Goal: Task Accomplishment & Management: Complete application form

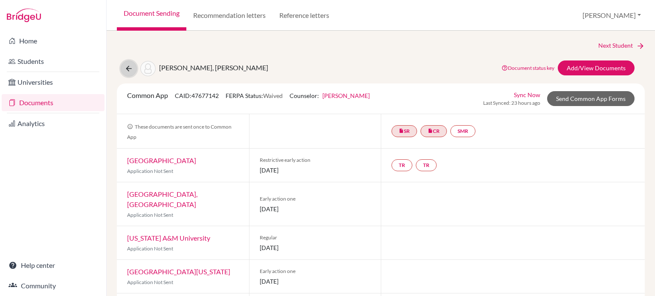
click at [128, 71] on icon at bounding box center [129, 68] width 9 height 9
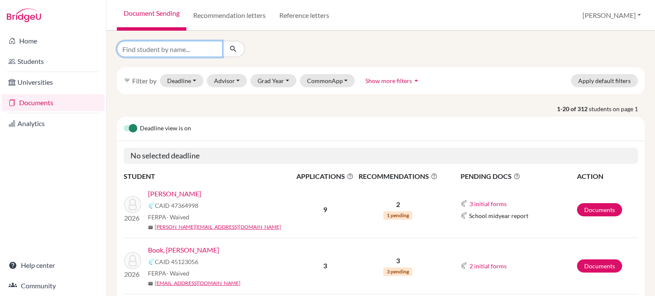
click at [163, 46] on input "Find student by name..." at bounding box center [170, 49] width 106 height 16
type input "johnson"
click button "submit" at bounding box center [233, 49] width 23 height 16
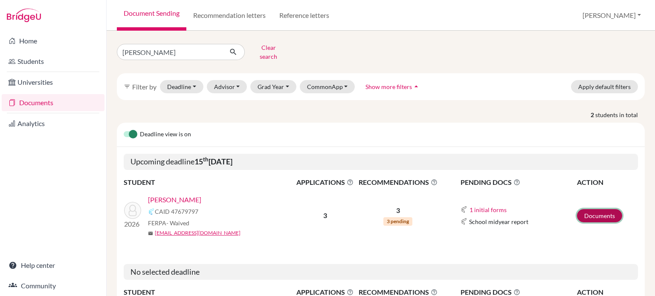
click at [587, 209] on link "Documents" at bounding box center [599, 215] width 45 height 13
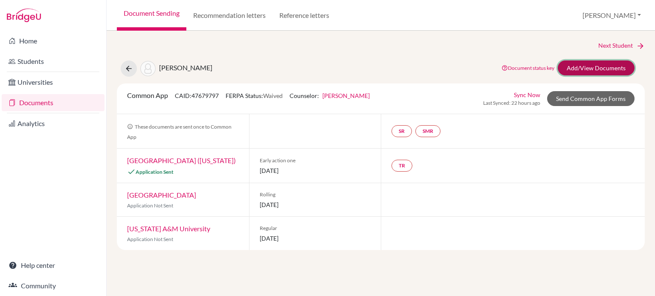
click at [602, 75] on link "Add/View Documents" at bounding box center [596, 68] width 77 height 15
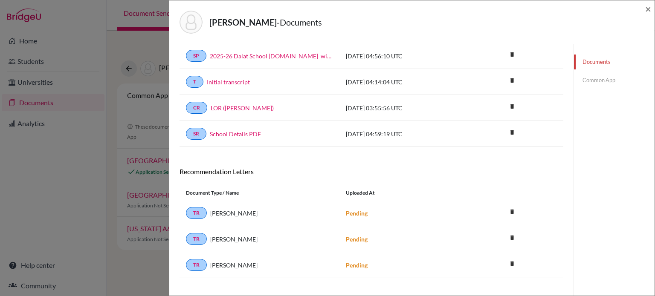
scroll to position [53, 0]
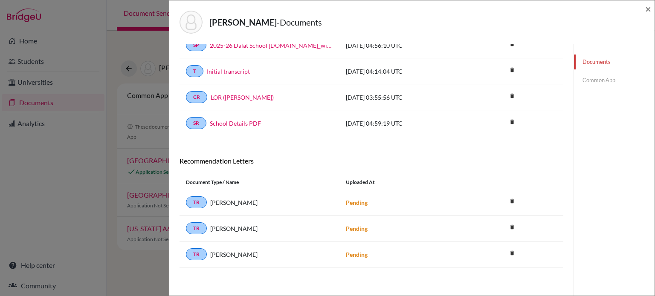
click at [602, 83] on link "Common App" at bounding box center [614, 80] width 81 height 15
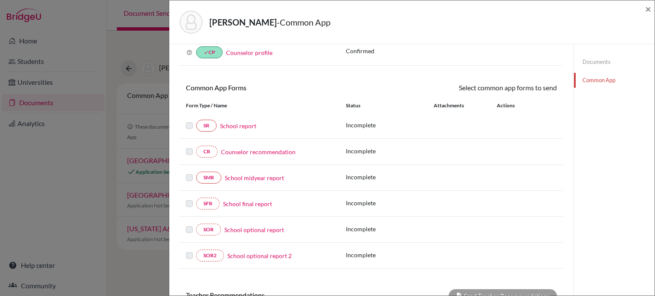
scroll to position [53, 0]
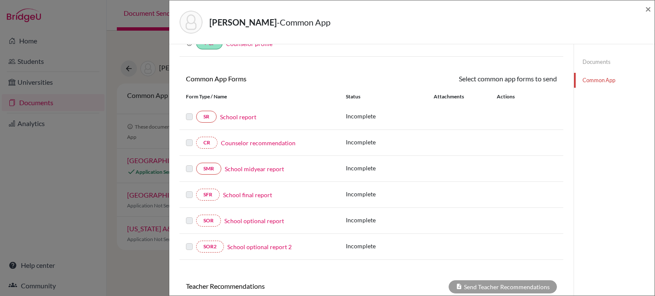
click at [247, 116] on link "School report" at bounding box center [238, 117] width 36 height 9
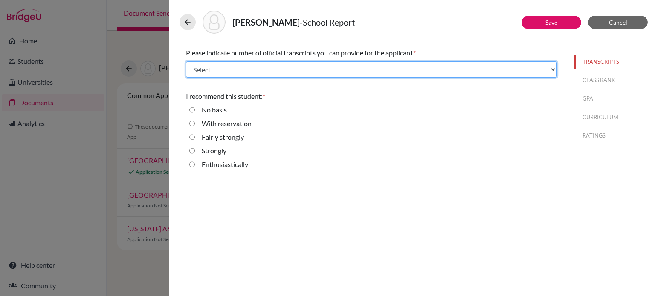
click at [400, 70] on select "Select... 1 2 3 4" at bounding box center [371, 69] width 371 height 16
select select "1"
click at [186, 61] on select "Select... 1 2 3 4" at bounding box center [371, 69] width 371 height 16
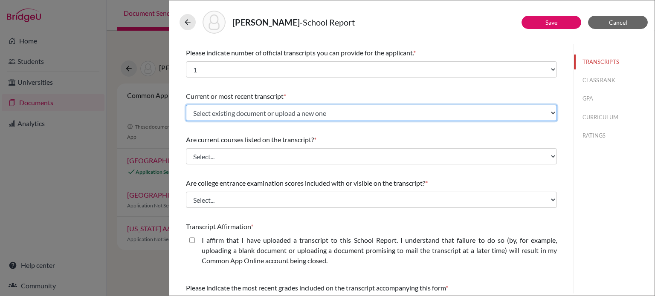
click at [292, 116] on select "Select existing document or upload a new one Initial transcript Upload New File" at bounding box center [371, 113] width 371 height 16
select select "667190"
click at [186, 105] on select "Select existing document or upload a new one Initial transcript Upload New File" at bounding box center [371, 113] width 371 height 16
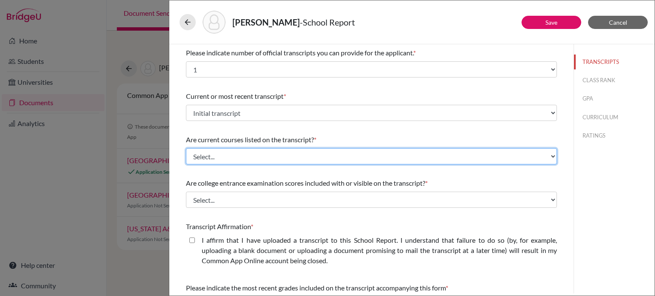
click at [284, 156] on select "Select... Yes No" at bounding box center [371, 156] width 371 height 16
select select "0"
click at [186, 148] on select "Select... Yes No" at bounding box center [371, 156] width 371 height 16
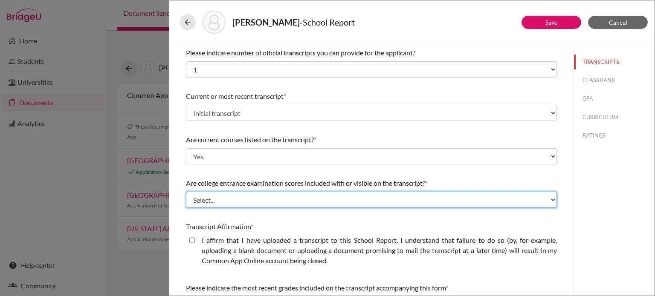
click at [249, 200] on select "Select... Yes No" at bounding box center [371, 200] width 371 height 16
select select "1"
click at [186, 192] on select "Select... Yes No" at bounding box center [371, 200] width 371 height 16
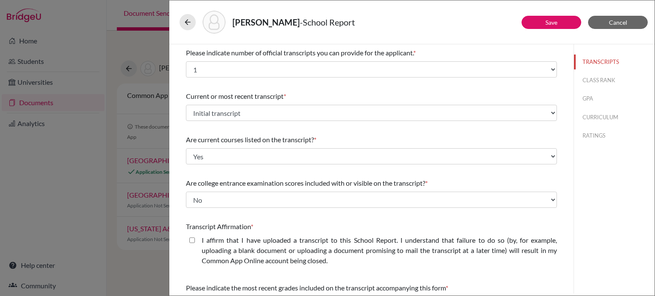
click at [192, 242] on closed\ "I affirm that I have uploaded a transcript to this School Report. I understand …" at bounding box center [192, 240] width 6 height 10
checkbox closed\ "true"
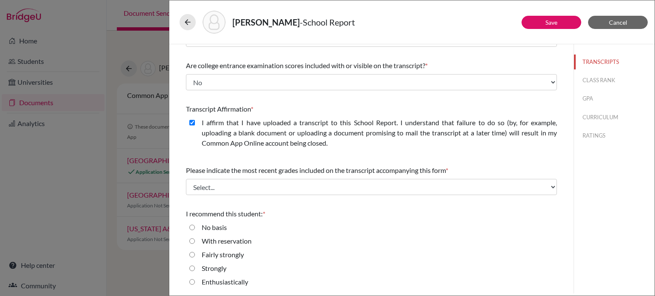
click at [215, 285] on label "Enthusiastically" at bounding box center [225, 282] width 46 height 10
click at [195, 285] on input "Enthusiastically" at bounding box center [192, 282] width 6 height 10
radio input "true"
click at [584, 82] on button "CLASS RANK" at bounding box center [614, 80] width 81 height 15
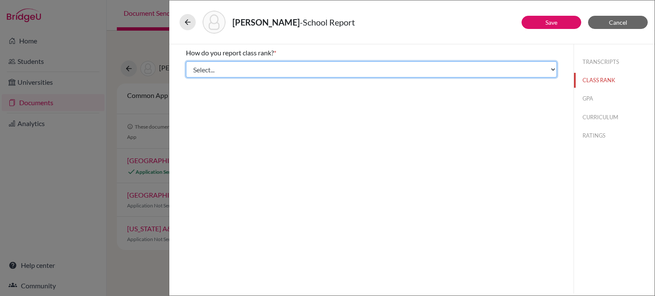
click at [256, 69] on select "Select... Exact Decile Quintile Quartile None" at bounding box center [371, 69] width 371 height 16
select select "5"
click at [186, 61] on select "Select... Exact Decile Quintile Quartile None" at bounding box center [371, 69] width 371 height 16
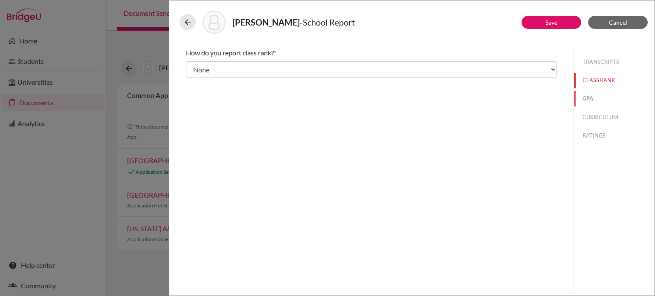
click at [582, 102] on button "GPA" at bounding box center [614, 98] width 81 height 15
click at [305, 67] on div "Yes" at bounding box center [371, 68] width 371 height 14
click at [203, 63] on label "Yes" at bounding box center [207, 66] width 10 height 10
click at [195, 63] on input "Yes" at bounding box center [192, 66] width 6 height 10
radio input "true"
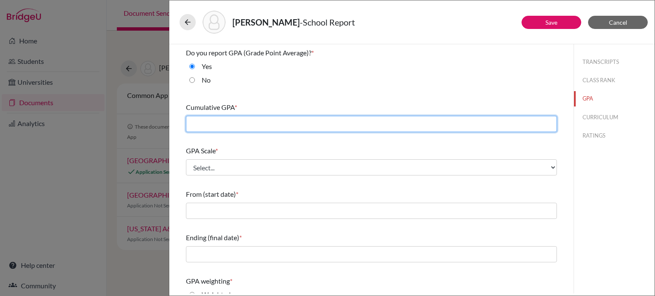
click at [300, 122] on input "text" at bounding box center [371, 124] width 371 height 16
type input "3.9595"
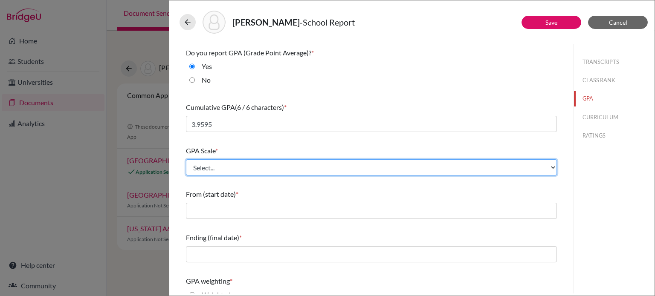
click at [313, 171] on select "Select... 4 5 6 7 8 9 10 11 12 13 14 15 16 17 18 19 20 100" at bounding box center [371, 168] width 371 height 16
select select "4"
click at [186, 160] on select "Select... 4 5 6 7 8 9 10 11 12 13 14 15 16 17 18 19 20 100" at bounding box center [371, 168] width 371 height 16
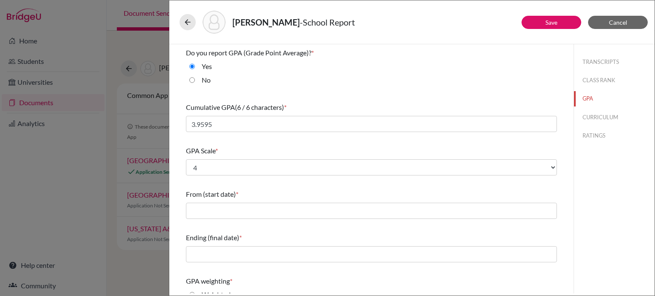
click at [288, 204] on div "From (start date) *" at bounding box center [371, 204] width 371 height 37
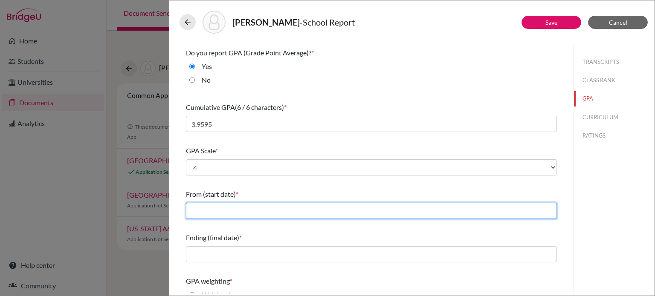
click at [288, 205] on input "text" at bounding box center [371, 211] width 371 height 16
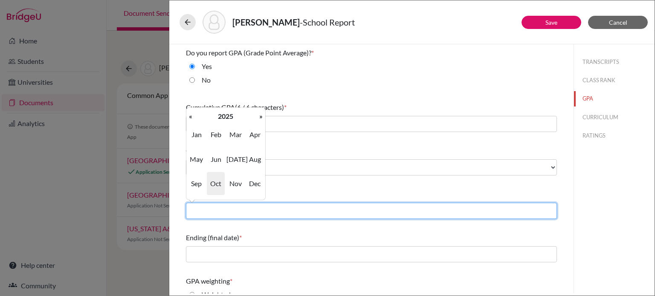
type input "08/2022"
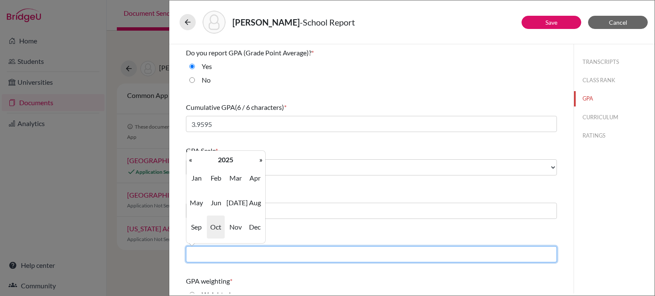
click at [240, 255] on input "text" at bounding box center [371, 255] width 371 height 16
type input "06/2025"
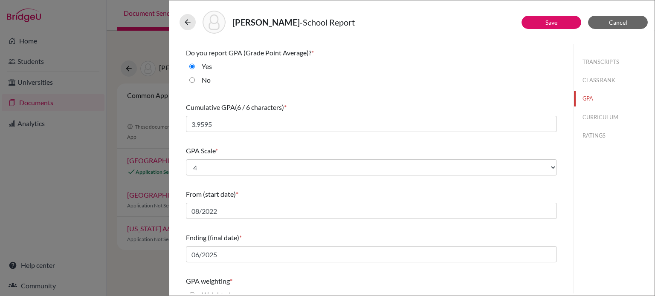
click at [610, 209] on div "TRANSCRIPTS CLASS RANK GPA CURRICULUM RATINGS" at bounding box center [614, 169] width 81 height 250
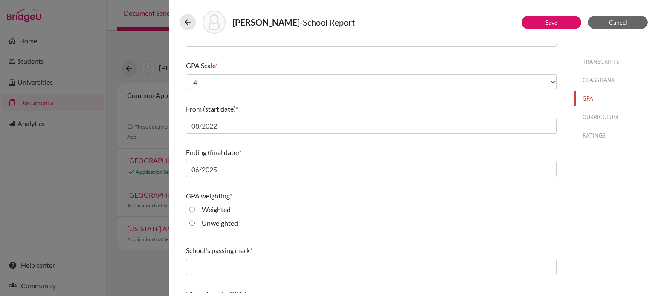
click at [219, 223] on label "Unweighted" at bounding box center [220, 223] width 36 height 10
click at [195, 223] on input "Unweighted" at bounding box center [192, 223] width 6 height 10
radio input "true"
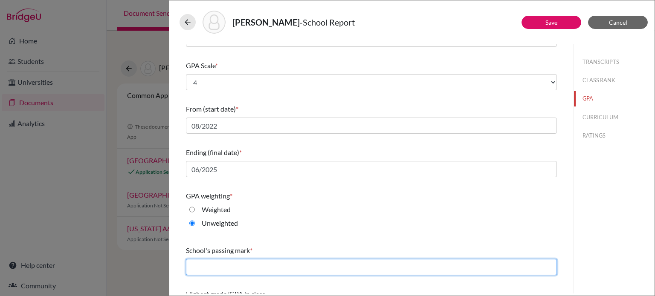
drag, startPoint x: 218, startPoint y: 264, endPoint x: 222, endPoint y: 258, distance: 6.7
click at [218, 264] on input "text" at bounding box center [371, 267] width 371 height 16
type input "65"
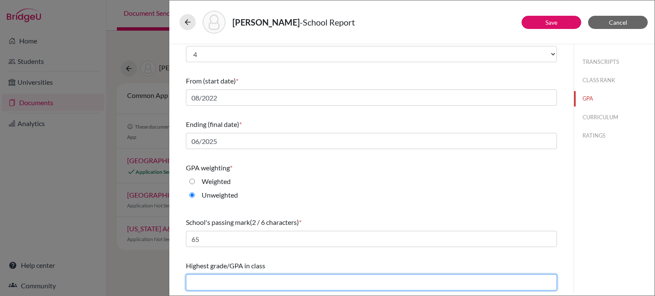
click at [224, 281] on input "text" at bounding box center [371, 283] width 371 height 16
type input "4.00"
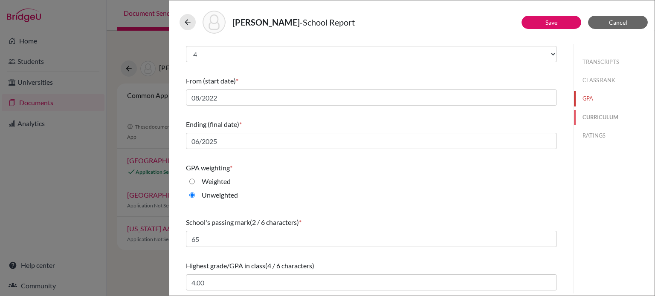
click at [617, 113] on button "CURRICULUM" at bounding box center [614, 117] width 81 height 15
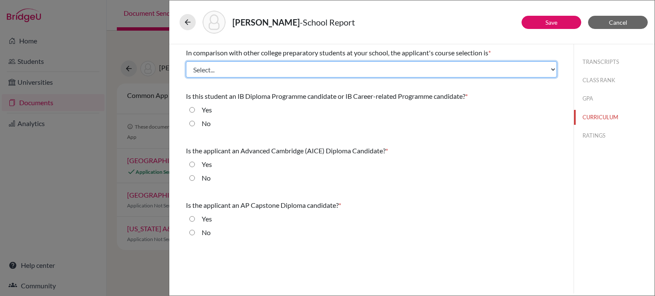
click at [285, 67] on select "Select... Less than demanding Average [PERSON_NAME] Very demanding Most demandi…" at bounding box center [371, 69] width 371 height 16
select select "2"
click at [186, 61] on select "Select... Less than demanding Average [PERSON_NAME] Very demanding Most demandi…" at bounding box center [371, 69] width 371 height 16
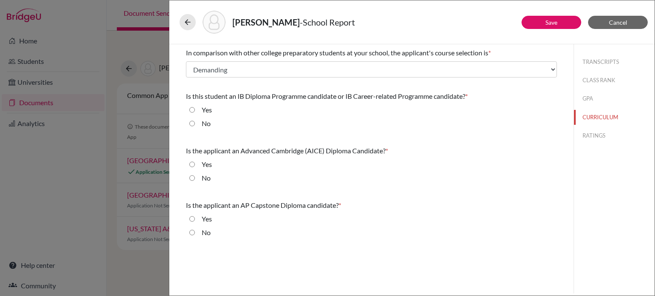
click at [206, 123] on label "No" at bounding box center [206, 124] width 9 height 10
click at [195, 123] on input "No" at bounding box center [192, 124] width 6 height 10
radio input "true"
click at [205, 181] on label "No" at bounding box center [206, 178] width 9 height 10
click at [195, 181] on input "No" at bounding box center [192, 178] width 6 height 10
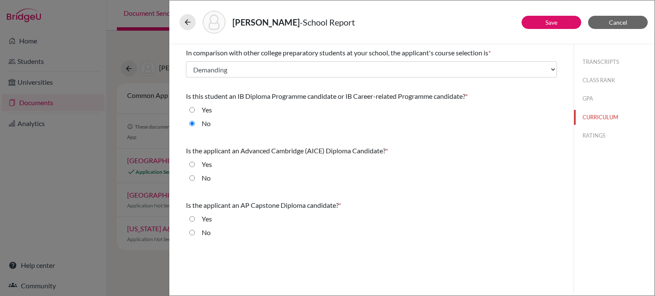
radio input "true"
click at [206, 235] on label "No" at bounding box center [206, 233] width 9 height 10
click at [195, 235] on input "No" at bounding box center [192, 233] width 6 height 10
radio input "true"
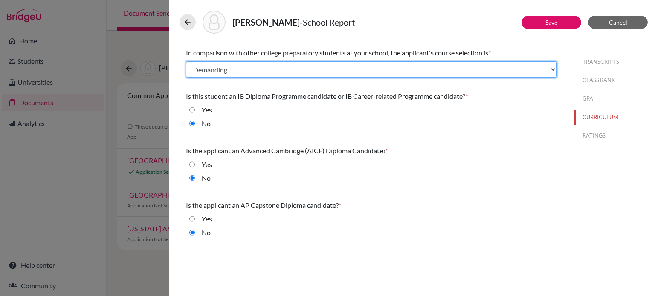
click at [445, 71] on select "Select... Less than demanding Average [PERSON_NAME] Very demanding Most demandi…" at bounding box center [371, 69] width 371 height 16
select select "1"
click at [186, 61] on select "Select... Less than demanding Average [PERSON_NAME] Very demanding Most demandi…" at bounding box center [371, 69] width 371 height 16
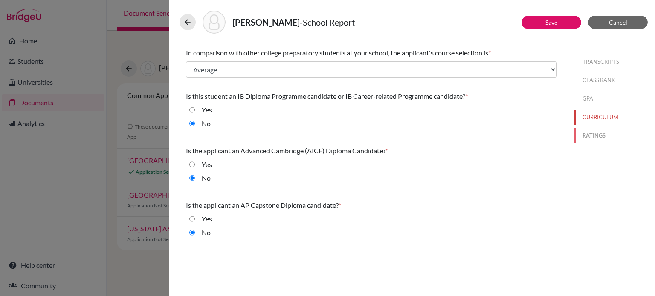
click at [601, 134] on button "RATINGS" at bounding box center [614, 135] width 81 height 15
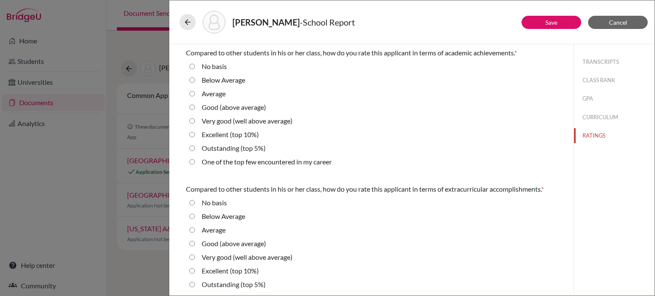
click at [224, 121] on label "Very good (well above average)" at bounding box center [247, 121] width 91 height 10
click at [195, 121] on average\) "Very good (well above average)" at bounding box center [192, 121] width 6 height 10
radio average\) "true"
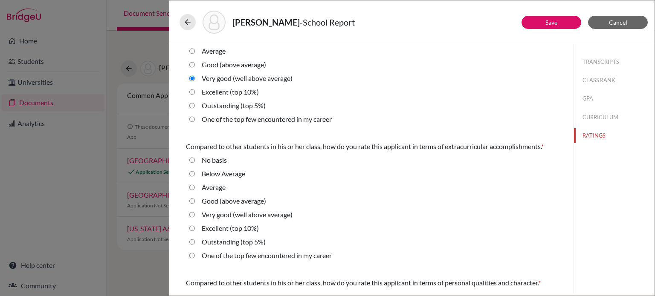
scroll to position [85, 0]
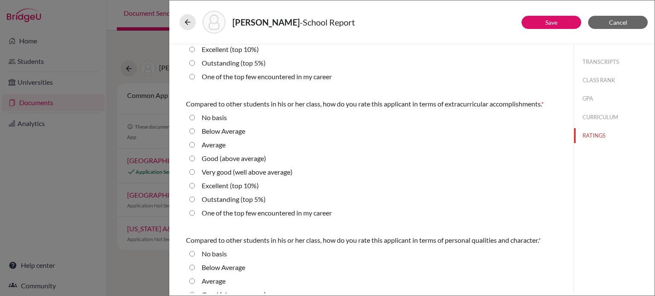
click at [212, 182] on label "Excellent (top 10%)" at bounding box center [230, 186] width 57 height 10
click at [195, 182] on 10\%\) "Excellent (top 10%)" at bounding box center [192, 186] width 6 height 10
radio 10\%\) "true"
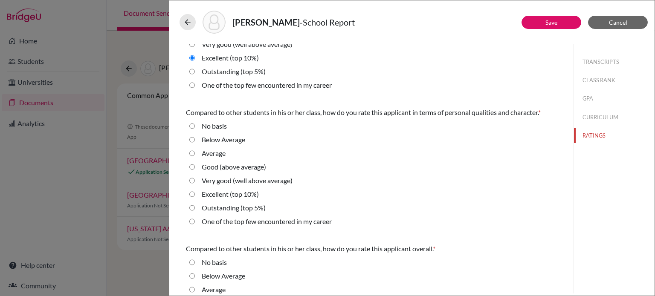
click at [211, 194] on label "Excellent (top 10%)" at bounding box center [230, 194] width 57 height 10
click at [195, 194] on 10\%\) "Excellent (top 10%)" at bounding box center [192, 194] width 6 height 10
radio 10\%\) "true"
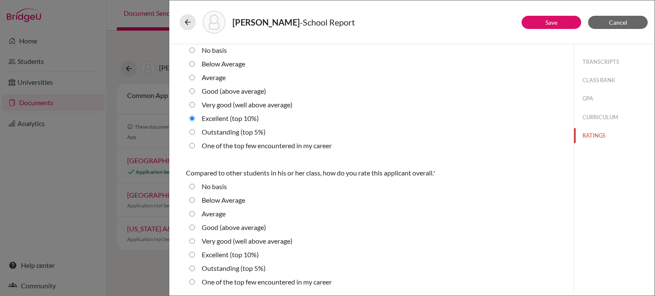
click at [221, 255] on label "Excellent (top 10%)" at bounding box center [230, 255] width 57 height 10
click at [195, 255] on 10\%\) "Excellent (top 10%)" at bounding box center [192, 255] width 6 height 10
radio 10\%\) "true"
click at [565, 23] on button "Save" at bounding box center [552, 22] width 60 height 13
select select "1"
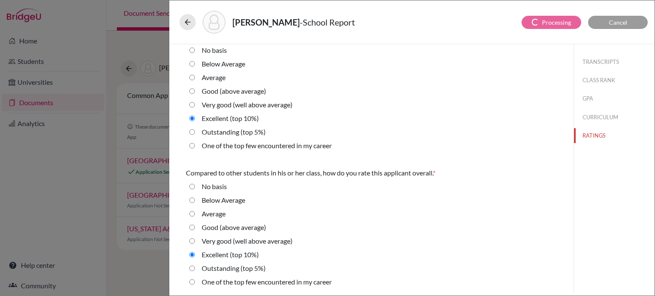
select select "667190"
select select "0"
select select "1"
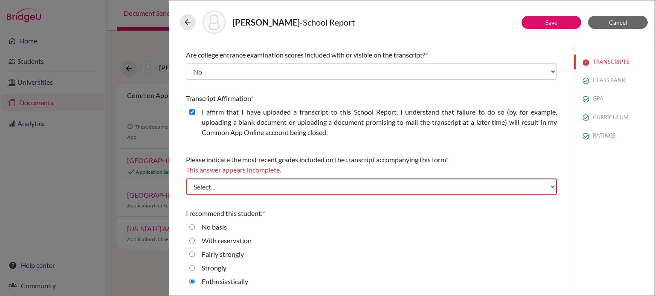
scroll to position [103, 0]
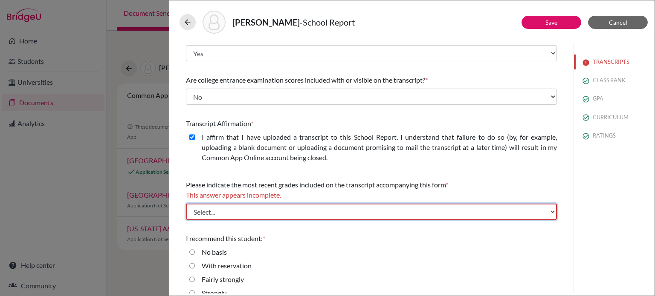
click at [448, 213] on select "Select... Final junior year grades 1st Quarter senior year grades 2nd Quarter/1…" at bounding box center [371, 212] width 371 height 16
select select "0"
click at [186, 204] on select "Select... Final junior year grades 1st Quarter senior year grades 2nd Quarter/1…" at bounding box center [371, 212] width 371 height 16
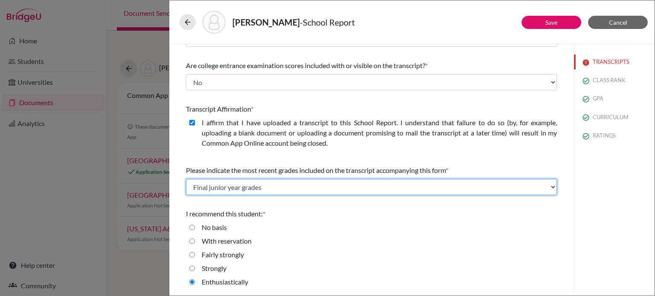
scroll to position [75, 0]
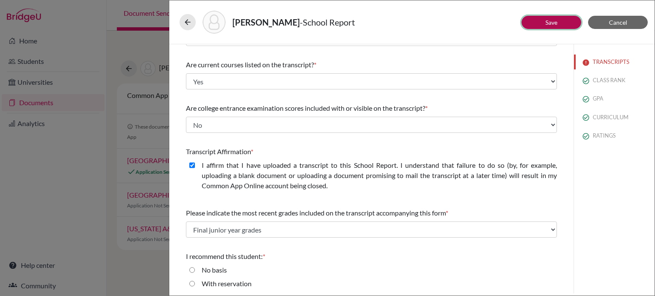
click at [563, 20] on button "Save" at bounding box center [552, 22] width 60 height 13
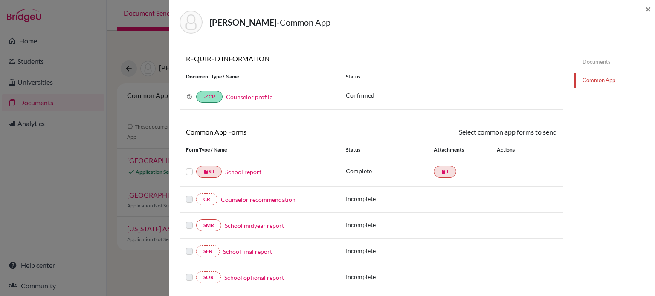
click at [256, 199] on link "Counselor recommendation" at bounding box center [258, 199] width 75 height 9
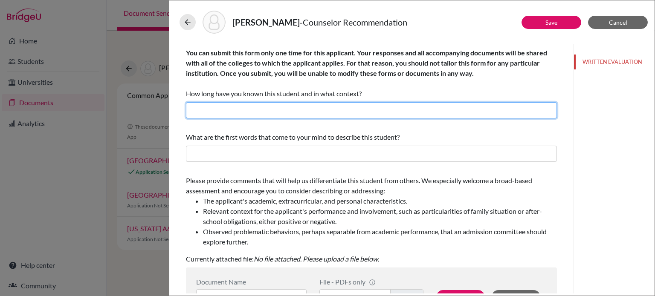
click at [393, 107] on input "text" at bounding box center [371, 110] width 371 height 16
type input "3 months, as the academic counselor ( I started this academic year)"
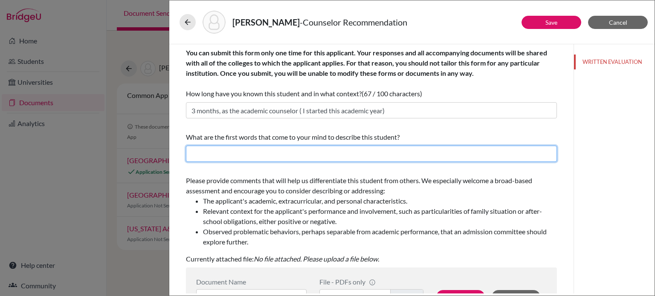
click at [295, 157] on input "text" at bounding box center [371, 154] width 371 height 16
type input "b"
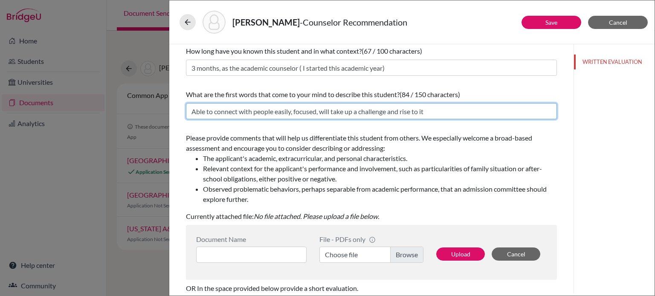
scroll to position [128, 0]
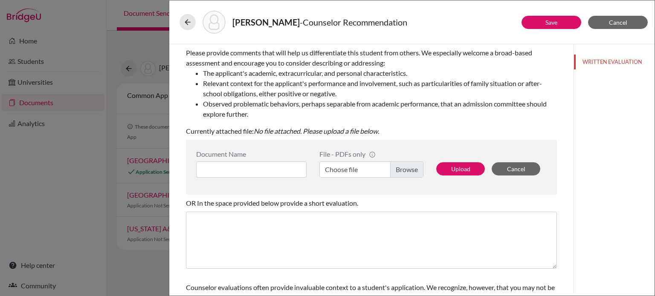
type input "Able to connect with people easily, focused, will take up a challenge and rise …"
click at [273, 167] on input at bounding box center [251, 170] width 110 height 16
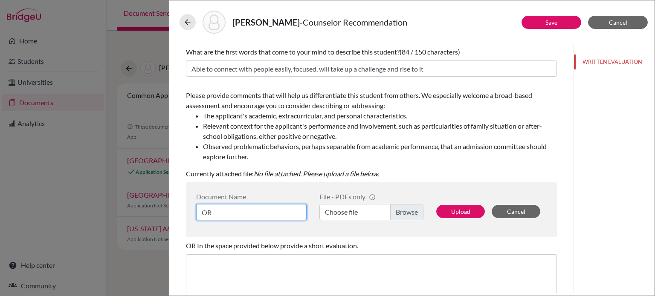
type input "O"
type input "Counselor LOR ([PERSON_NAME])"
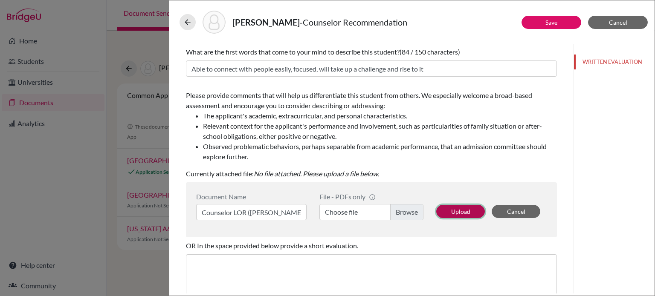
click at [459, 209] on button "Upload" at bounding box center [460, 211] width 49 height 13
click at [449, 211] on button "Upload" at bounding box center [460, 211] width 49 height 13
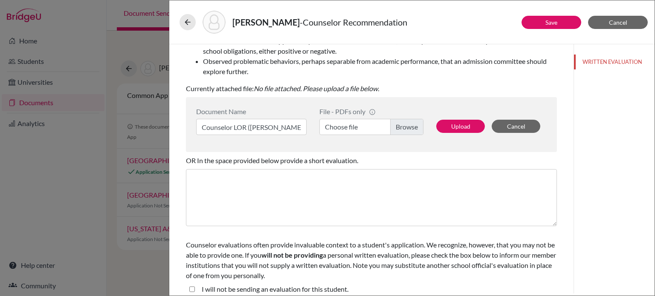
click at [395, 123] on label "Choose file" at bounding box center [372, 127] width 104 height 16
click at [395, 123] on input "Choose file" at bounding box center [372, 127] width 104 height 16
click at [456, 130] on button "Upload" at bounding box center [460, 126] width 49 height 13
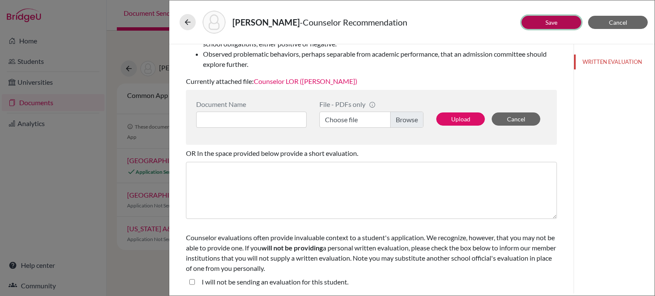
click at [542, 21] on button "Save" at bounding box center [552, 22] width 60 height 13
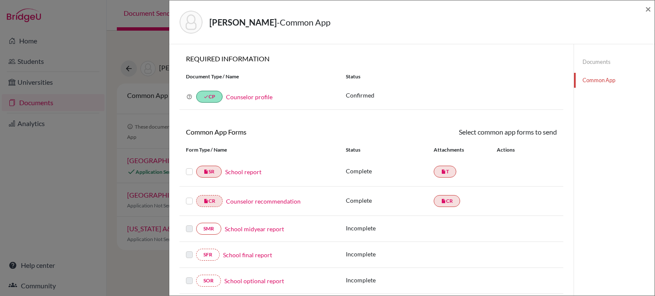
click at [249, 171] on link "School report" at bounding box center [243, 172] width 36 height 9
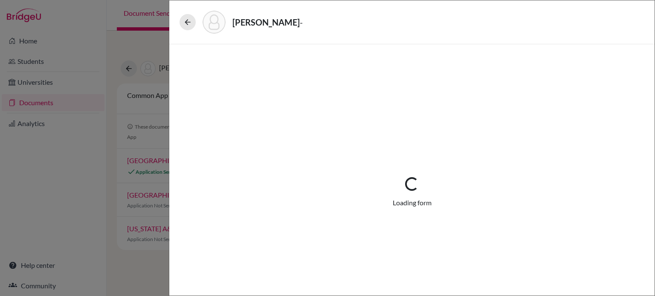
select select "1"
select select "667190"
select select "0"
select select "1"
select select "0"
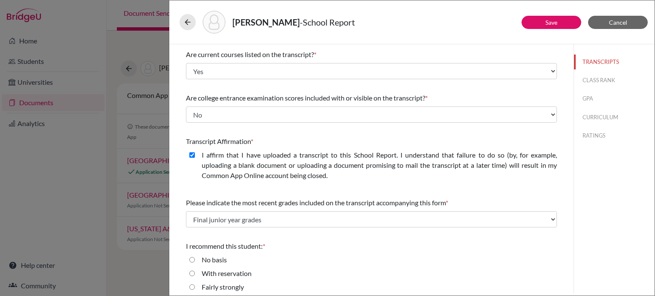
scroll to position [118, 0]
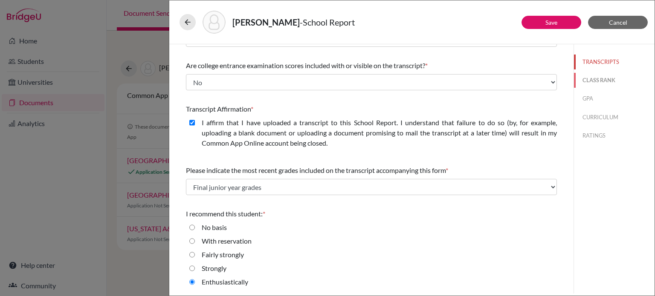
click at [609, 84] on button "CLASS RANK" at bounding box center [614, 80] width 81 height 15
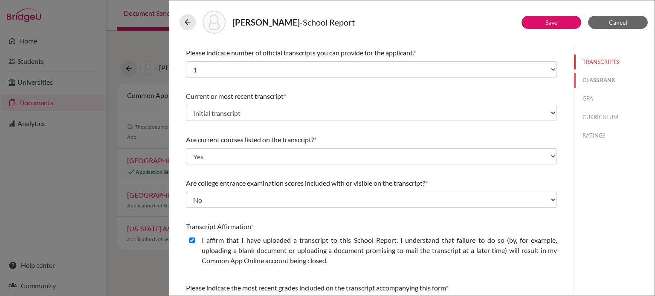
select select "5"
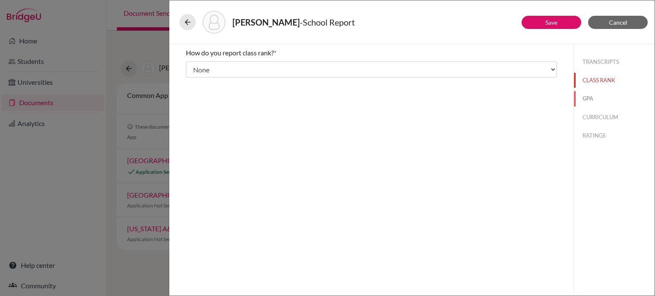
click at [595, 104] on button "GPA" at bounding box center [614, 98] width 81 height 15
type input "3.9595"
type input "4.00"
select select "4"
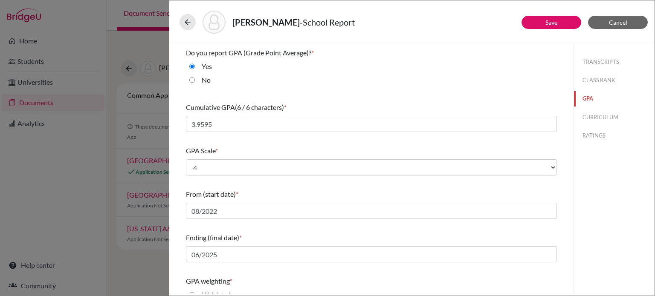
scroll to position [113, 0]
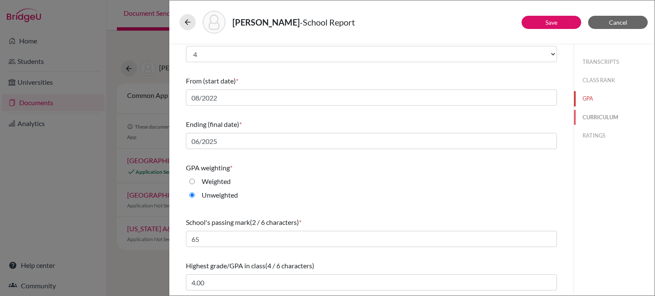
click at [593, 116] on button "CURRICULUM" at bounding box center [614, 117] width 81 height 15
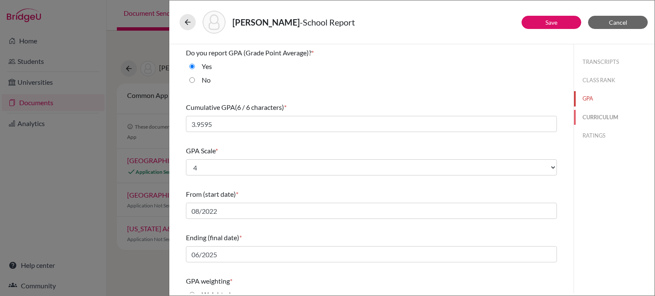
select select "1"
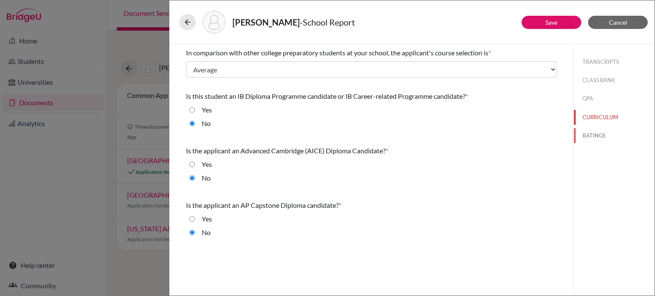
click at [595, 136] on button "RATINGS" at bounding box center [614, 135] width 81 height 15
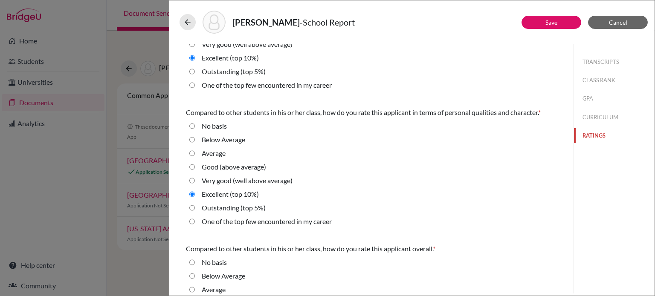
scroll to position [289, 0]
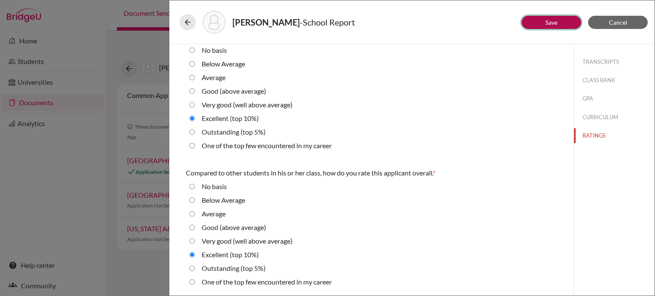
click at [556, 23] on link "Save" at bounding box center [552, 22] width 12 height 7
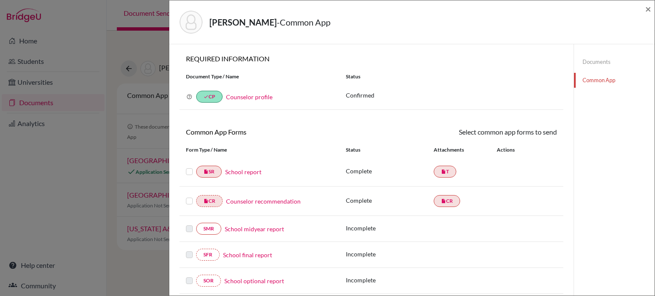
click at [603, 59] on link "Documents" at bounding box center [614, 62] width 81 height 15
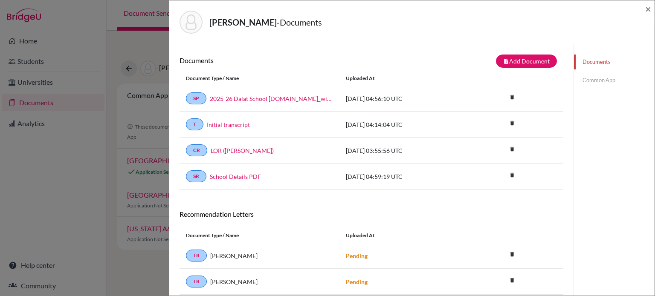
scroll to position [53, 0]
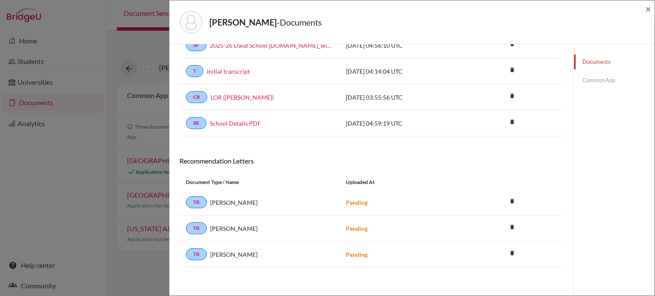
click at [600, 84] on link "Common App" at bounding box center [614, 80] width 81 height 15
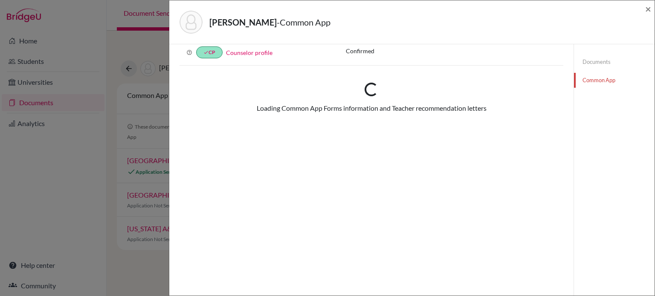
scroll to position [53, 0]
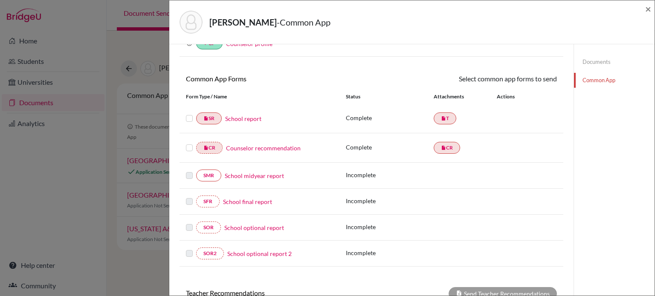
click at [190, 113] on label at bounding box center [189, 113] width 7 height 0
click at [0, 0] on input "checkbox" at bounding box center [0, 0] width 0 height 0
click at [191, 144] on label at bounding box center [189, 144] width 7 height 0
click at [0, 0] on input "checkbox" at bounding box center [0, 0] width 0 height 0
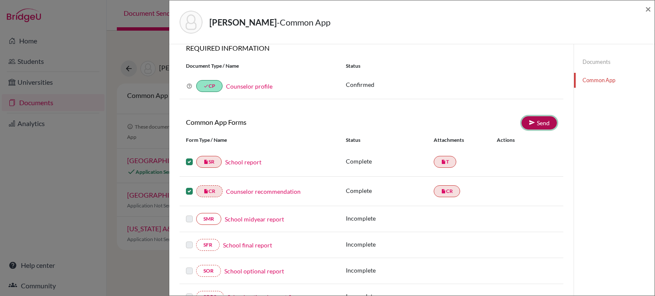
click at [534, 122] on link "Send" at bounding box center [539, 122] width 35 height 13
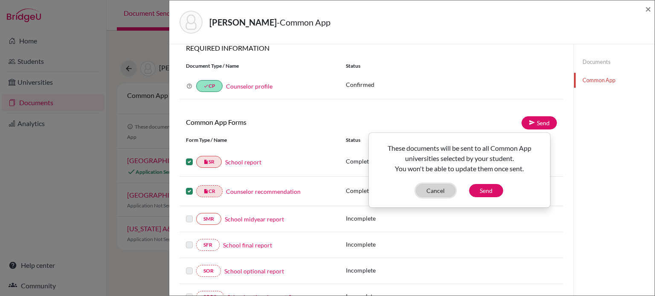
click at [440, 193] on button "Cancel" at bounding box center [436, 190] width 40 height 13
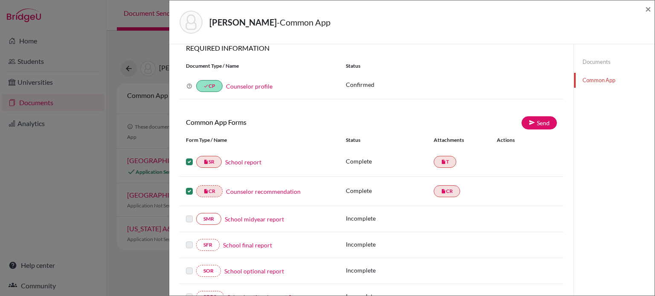
click at [189, 157] on label at bounding box center [189, 157] width 7 height 0
click at [0, 0] on input "checkbox" at bounding box center [0, 0] width 0 height 0
click at [189, 186] on label at bounding box center [189, 186] width 7 height 0
click at [0, 0] on input "checkbox" at bounding box center [0, 0] width 0 height 0
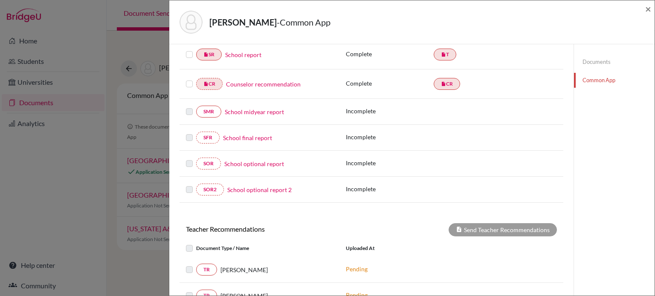
scroll to position [75, 0]
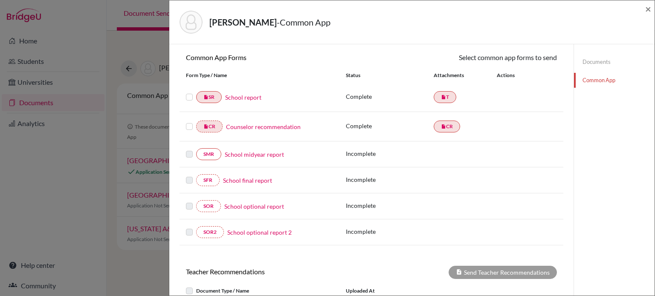
click at [188, 92] on label at bounding box center [189, 92] width 7 height 0
click at [0, 0] on input "checkbox" at bounding box center [0, 0] width 0 height 0
drag, startPoint x: 190, startPoint y: 126, endPoint x: 270, endPoint y: 113, distance: 80.4
click at [190, 122] on label at bounding box center [189, 122] width 7 height 0
click at [0, 0] on input "checkbox" at bounding box center [0, 0] width 0 height 0
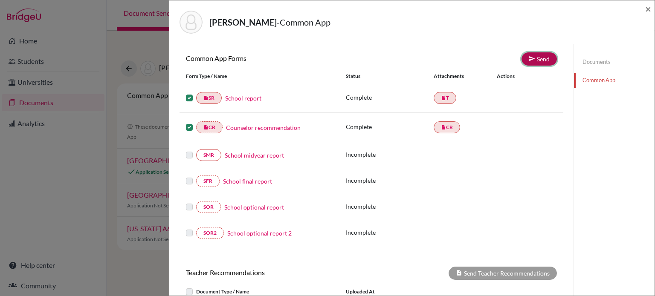
click at [534, 59] on link "Send" at bounding box center [539, 58] width 35 height 13
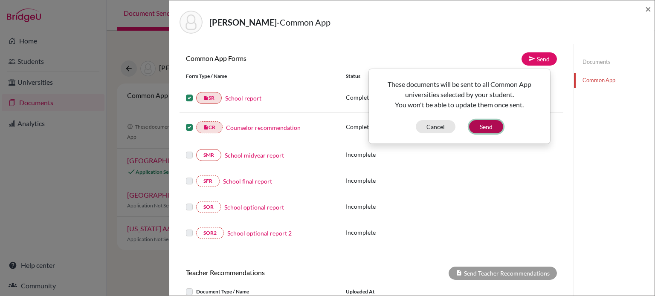
click at [493, 127] on button "Send" at bounding box center [486, 126] width 34 height 13
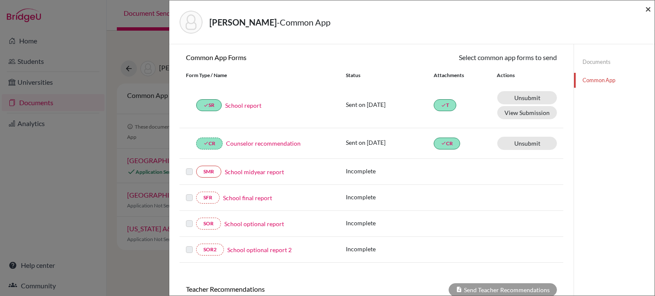
click at [647, 9] on span "×" at bounding box center [648, 9] width 6 height 12
